Goal: Transaction & Acquisition: Subscribe to service/newsletter

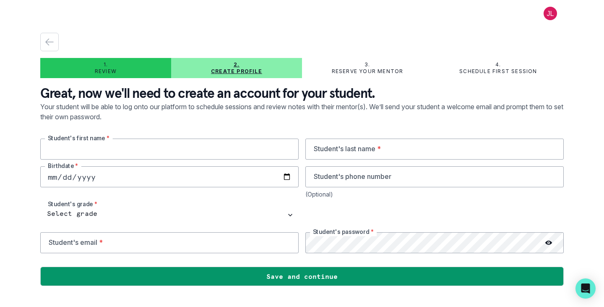
click at [202, 157] on input "text" at bounding box center [169, 148] width 258 height 21
click at [143, 150] on input "text" at bounding box center [169, 148] width 258 height 21
type input "Lachlan"
type input "Yee"
type input "2012-03-28"
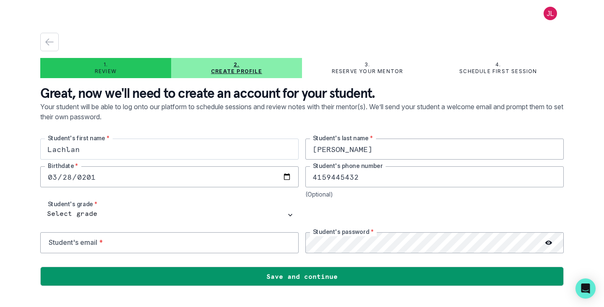
type input "4159445432"
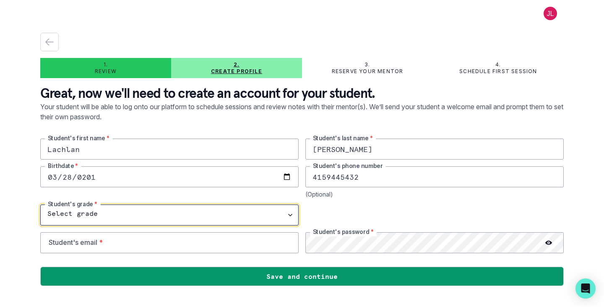
click at [141, 220] on select "Select grade 1st Grade 2nd Grade 3rd Grade 4th Grade 5th Grade 6th Grade 7th Gr…" at bounding box center [169, 214] width 258 height 21
select select "8th Grade"
click at [40, 204] on select "Select grade 1st Grade 2nd Grade 3rd Grade 4th Grade 5th Grade 6th Grade 7th Gr…" at bounding box center [169, 214] width 258 height 21
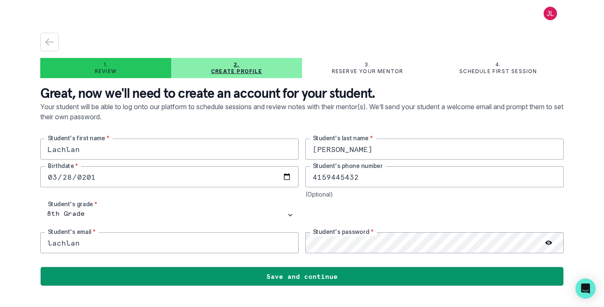
type input "lachlanyee328@gmail.com"
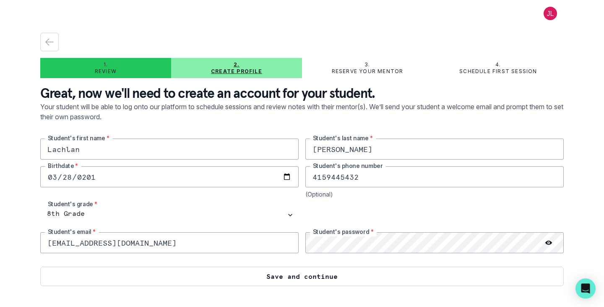
click at [300, 282] on button "Save and continue" at bounding box center [302, 275] width 524 height 19
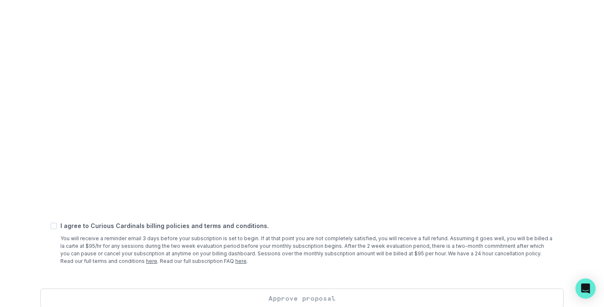
scroll to position [320, 0]
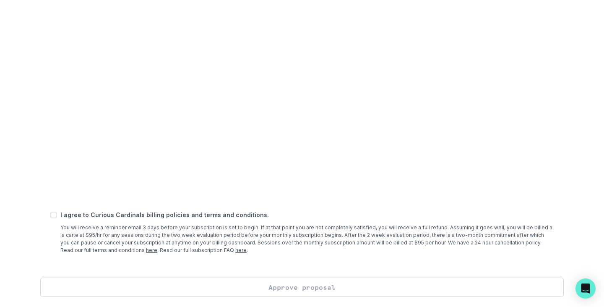
click at [54, 215] on span at bounding box center [53, 214] width 7 height 7
click at [50, 215] on input "checkbox" at bounding box center [50, 215] width 0 height 0
checkbox input "true"
click at [349, 287] on button "Approve proposal" at bounding box center [302, 286] width 524 height 19
click at [316, 287] on button "Approve proposal" at bounding box center [302, 286] width 524 height 19
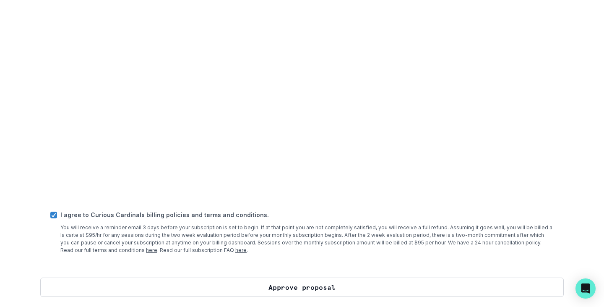
click at [290, 286] on button "Approve proposal" at bounding box center [302, 286] width 524 height 19
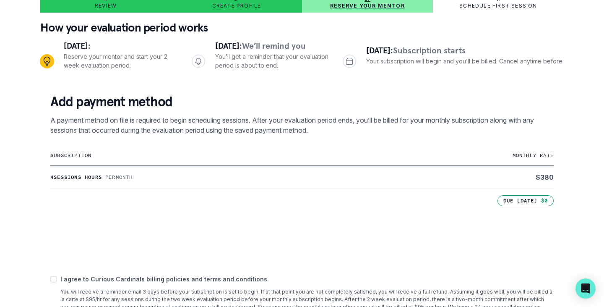
scroll to position [130, 0]
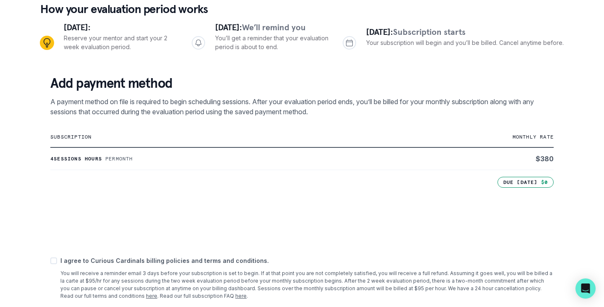
scroll to position [130, 0]
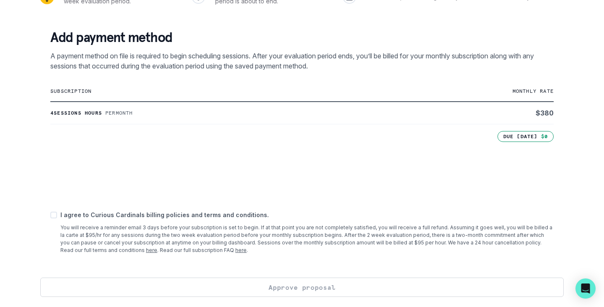
click at [55, 217] on span at bounding box center [53, 214] width 7 height 7
click at [50, 215] on input "checkbox" at bounding box center [50, 215] width 0 height 0
checkbox input "true"
click at [245, 282] on button "Approve proposal" at bounding box center [302, 286] width 524 height 19
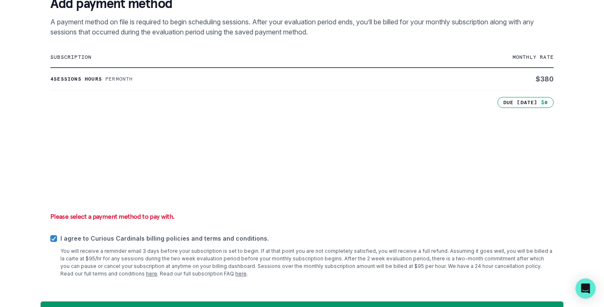
scroll to position [187, 0]
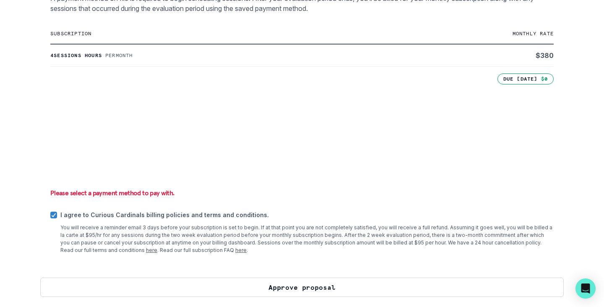
click at [454, 280] on button "Approve proposal" at bounding box center [302, 286] width 524 height 19
click at [356, 290] on button "Approve proposal" at bounding box center [302, 286] width 524 height 19
click at [301, 287] on button "Approve proposal" at bounding box center [302, 286] width 524 height 19
click at [316, 294] on button "Approve proposal" at bounding box center [302, 286] width 524 height 19
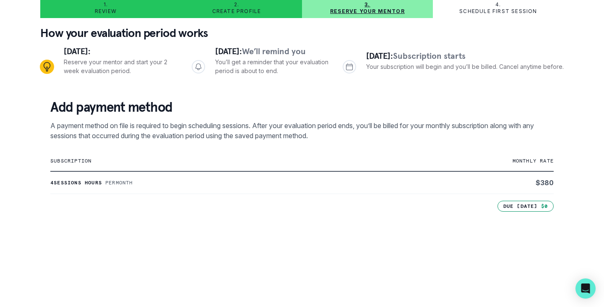
scroll to position [0, 0]
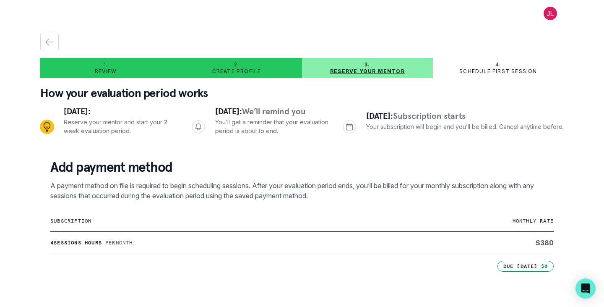
click at [373, 73] on p "Reserve your mentor" at bounding box center [367, 71] width 75 height 7
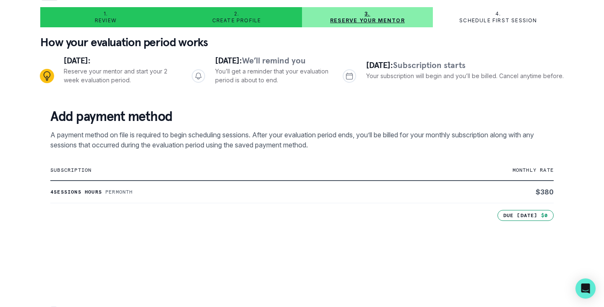
scroll to position [146, 0]
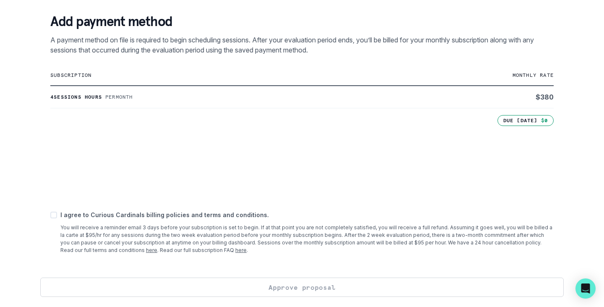
click at [53, 213] on span at bounding box center [53, 214] width 7 height 7
click at [50, 214] on input "checkbox" at bounding box center [50, 214] width 0 height 0
checkbox input "true"
click at [329, 291] on button "Approve proposal" at bounding box center [302, 286] width 524 height 19
click at [339, 290] on button "Approve proposal" at bounding box center [302, 286] width 524 height 19
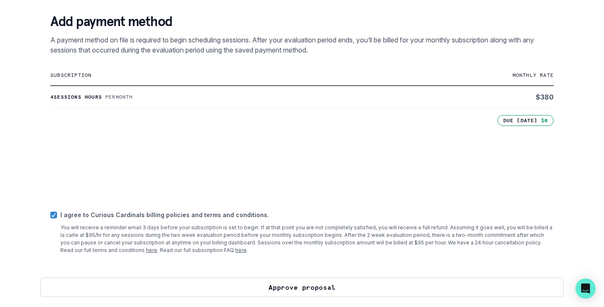
click at [356, 286] on button "Approve proposal" at bounding box center [302, 286] width 524 height 19
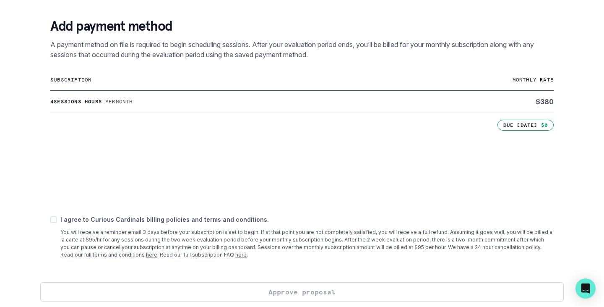
scroll to position [146, 0]
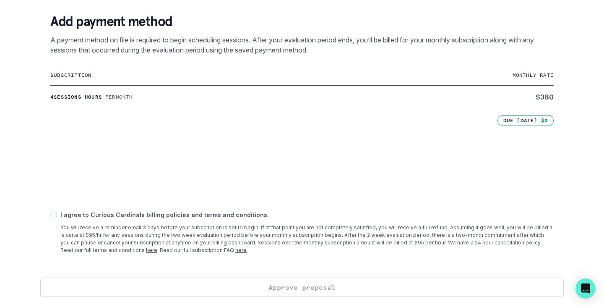
click at [52, 213] on span at bounding box center [53, 214] width 7 height 7
click at [50, 214] on input "checkbox" at bounding box center [50, 214] width 0 height 0
checkbox input "true"
click at [353, 281] on button "Approve proposal" at bounding box center [302, 286] width 524 height 19
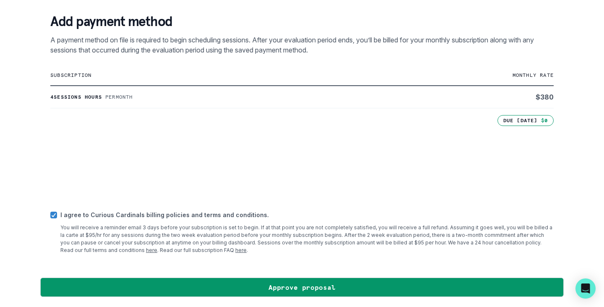
scroll to position [0, 0]
